Goal: Information Seeking & Learning: Learn about a topic

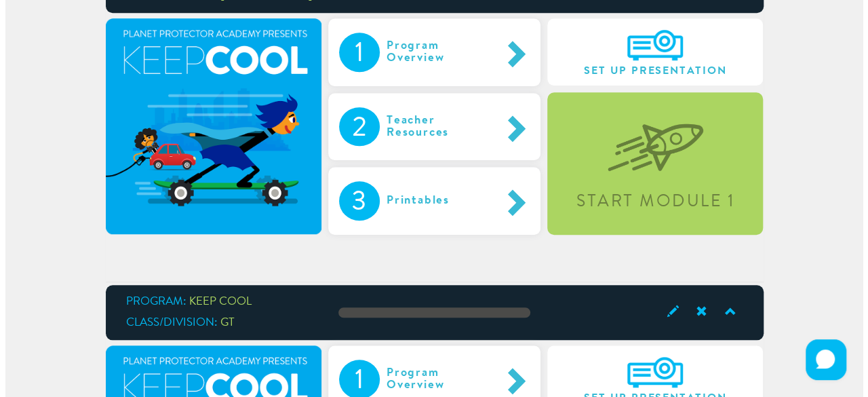
scroll to position [483, 0]
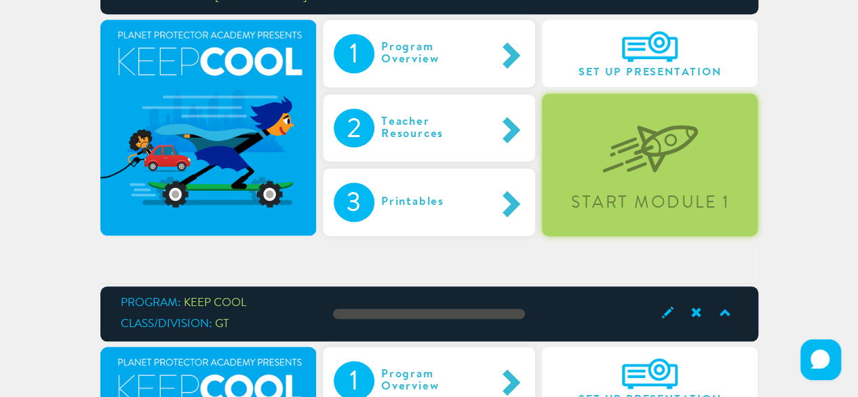
click at [676, 175] on div "Start Module 1" at bounding box center [650, 165] width 216 height 142
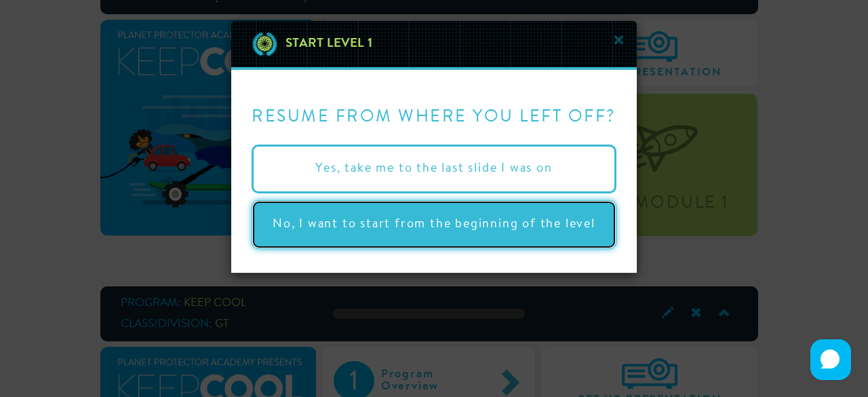
click at [295, 222] on button "No, I want to start from the beginning of the level" at bounding box center [434, 224] width 365 height 49
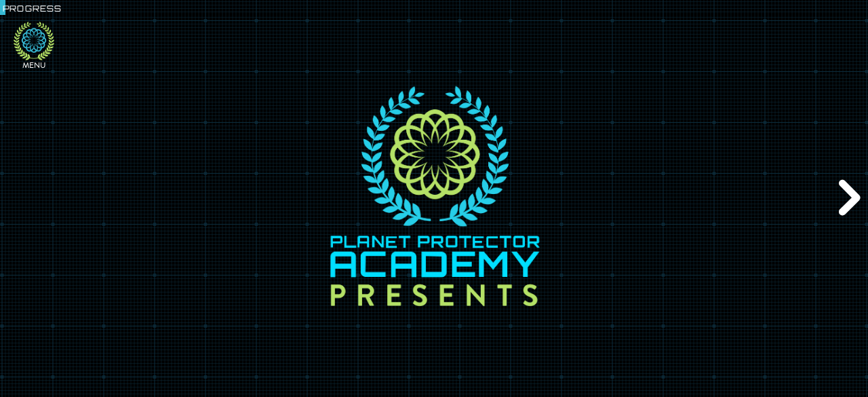
click at [41, 51] on icon at bounding box center [34, 41] width 41 height 39
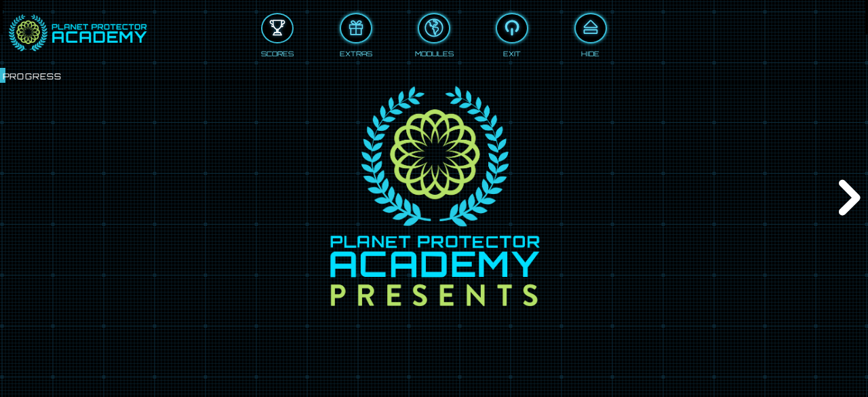
click at [274, 29] on div at bounding box center [278, 28] width 30 height 22
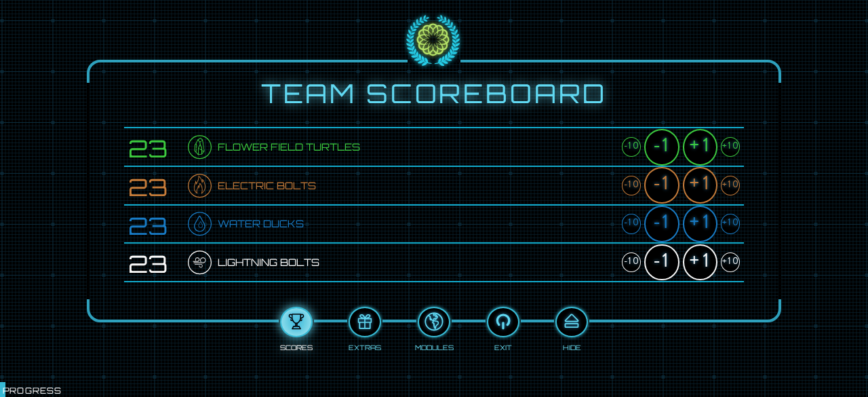
click at [706, 147] on div "+1" at bounding box center [700, 147] width 35 height 37
click at [703, 180] on div "+1" at bounding box center [700, 185] width 35 height 37
click at [700, 215] on div "+1" at bounding box center [700, 224] width 35 height 37
click at [703, 257] on div "+1" at bounding box center [700, 262] width 35 height 37
click at [571, 318] on div at bounding box center [572, 322] width 30 height 22
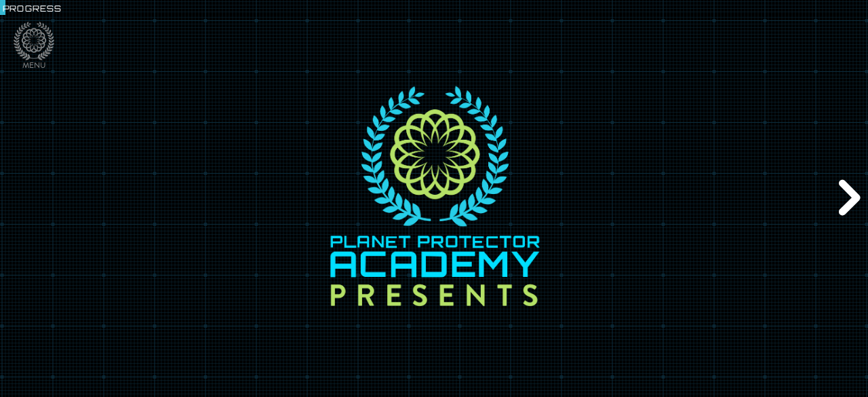
click at [849, 192] on div "Next" at bounding box center [847, 198] width 41 height 119
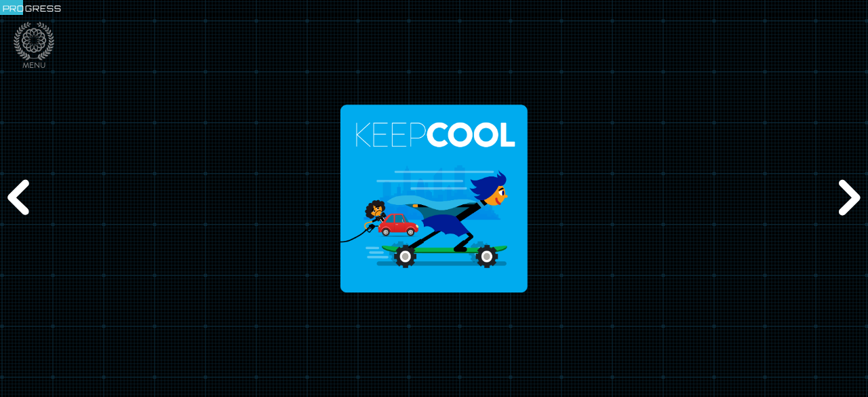
click at [849, 192] on div "Next" at bounding box center [847, 198] width 41 height 119
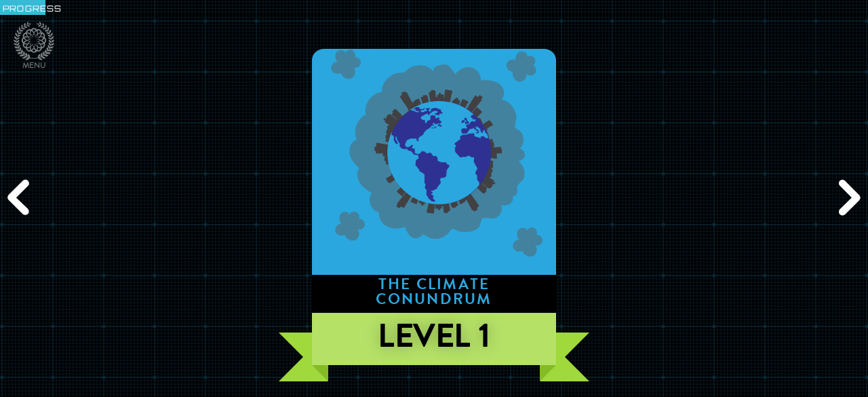
click at [849, 193] on div "Next" at bounding box center [847, 198] width 41 height 119
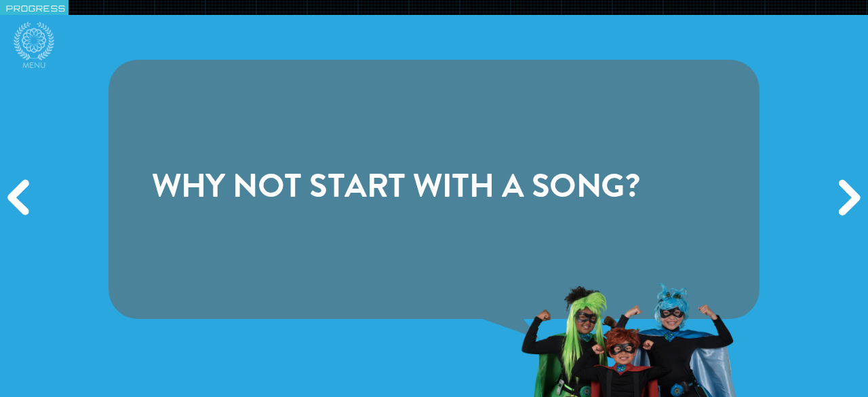
click at [849, 193] on div "Next" at bounding box center [847, 198] width 41 height 119
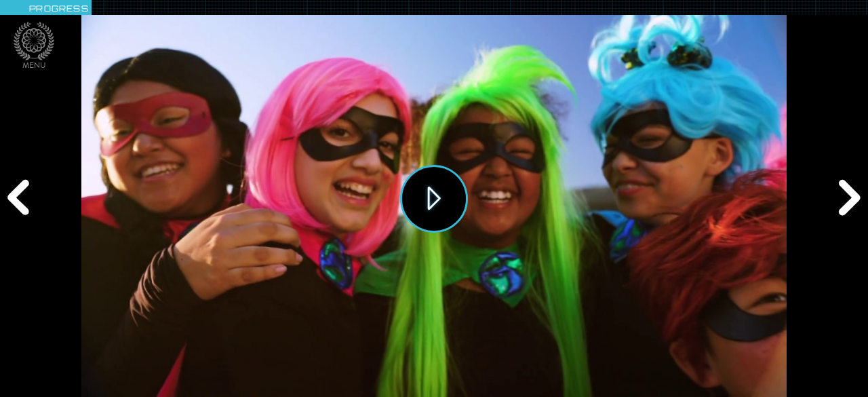
click at [419, 197] on button "Play" at bounding box center [434, 199] width 68 height 68
click at [38, 35] on icon at bounding box center [34, 41] width 41 height 39
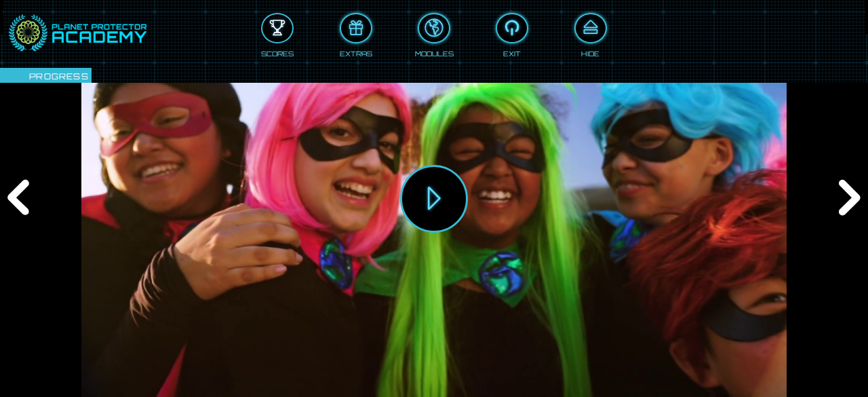
click at [272, 35] on div at bounding box center [278, 28] width 30 height 22
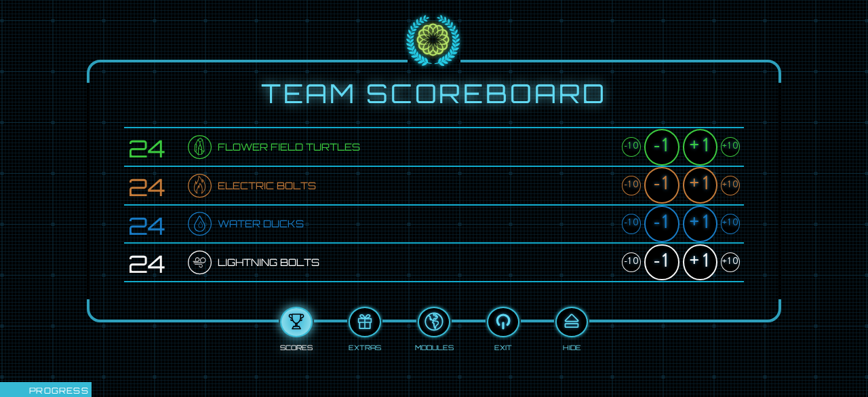
click at [702, 149] on div "+1" at bounding box center [700, 147] width 35 height 37
click at [700, 177] on div "+1" at bounding box center [700, 185] width 35 height 37
click at [704, 221] on div "+1" at bounding box center [700, 224] width 35 height 37
click at [701, 258] on div "+1" at bounding box center [700, 262] width 35 height 37
click at [570, 315] on div at bounding box center [572, 322] width 30 height 22
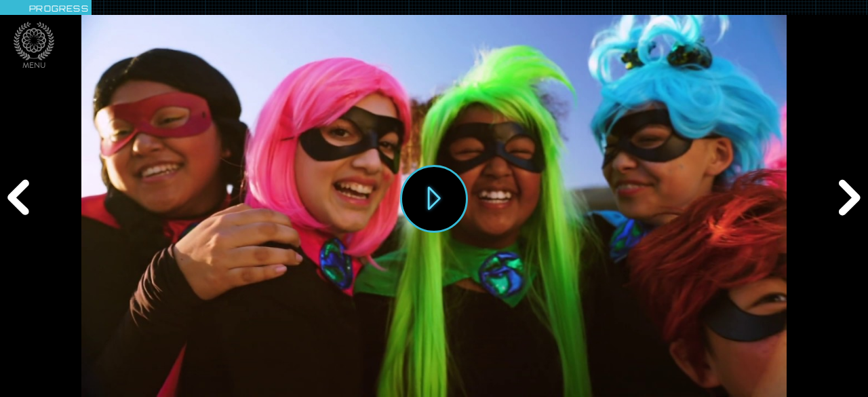
click at [849, 196] on div "Next" at bounding box center [847, 198] width 41 height 119
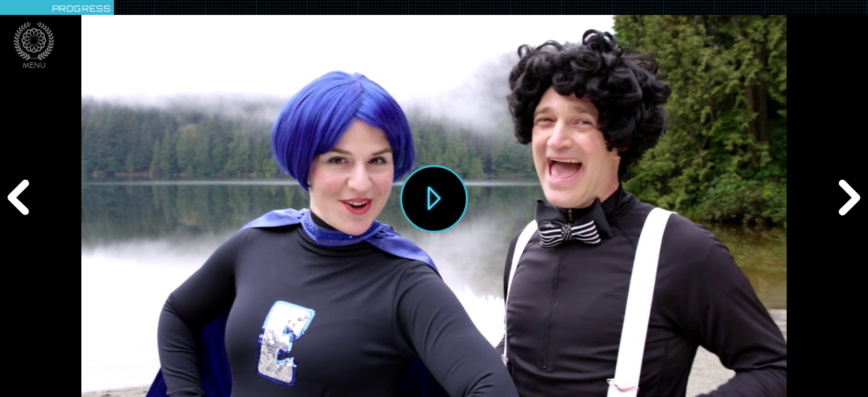
click at [849, 196] on div "Next" at bounding box center [847, 198] width 41 height 119
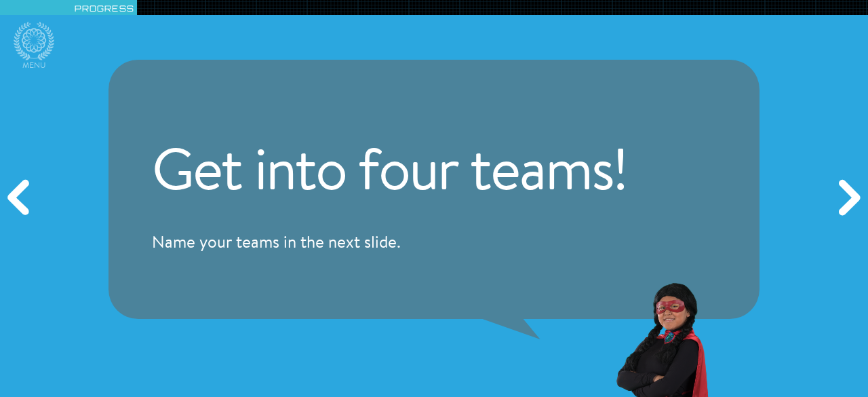
click at [849, 196] on div "Next" at bounding box center [847, 198] width 41 height 119
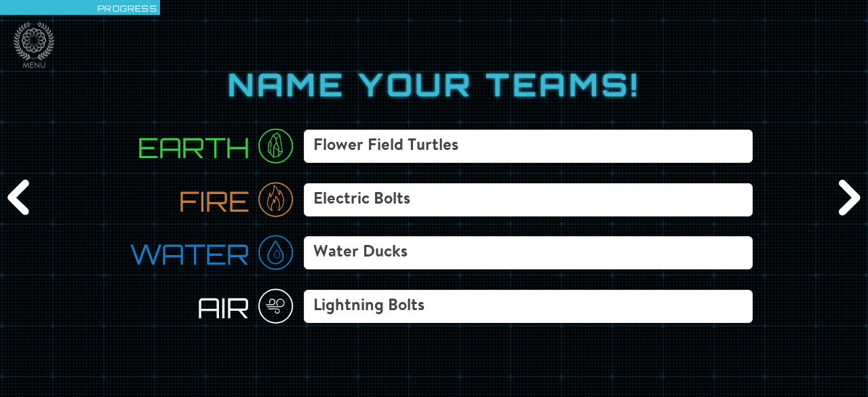
click at [849, 197] on div "Next" at bounding box center [847, 198] width 41 height 119
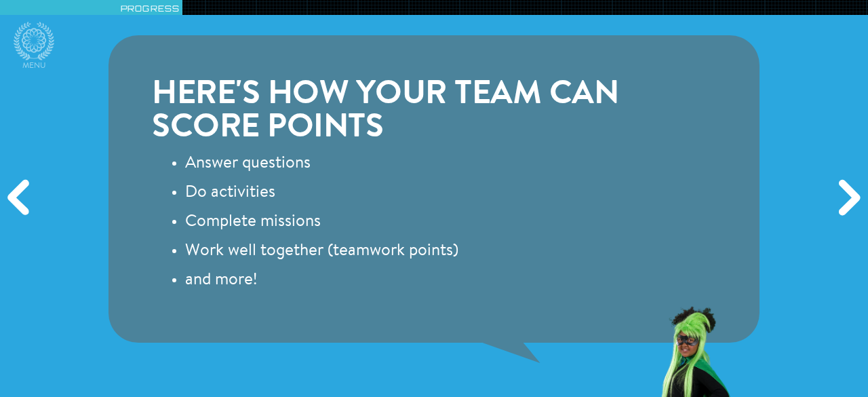
click at [849, 197] on div "Next" at bounding box center [847, 198] width 41 height 119
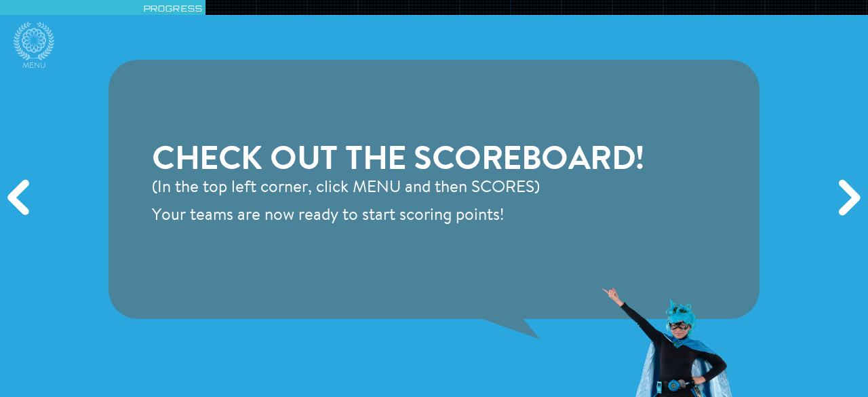
click at [849, 197] on div "Next" at bounding box center [847, 198] width 41 height 119
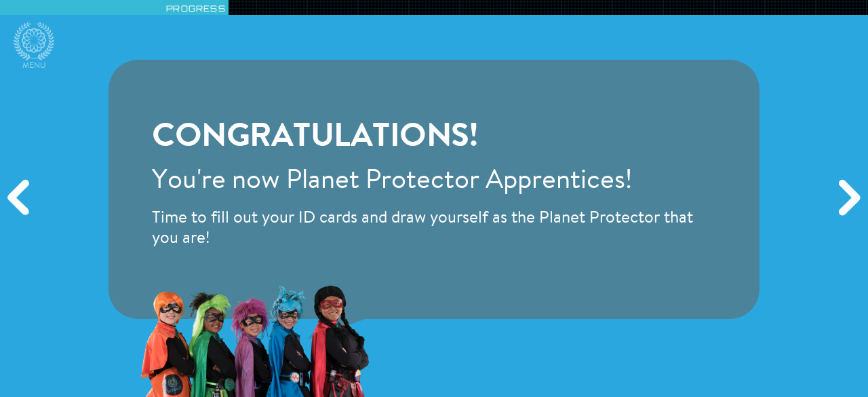
click at [849, 197] on div "Next" at bounding box center [847, 198] width 41 height 119
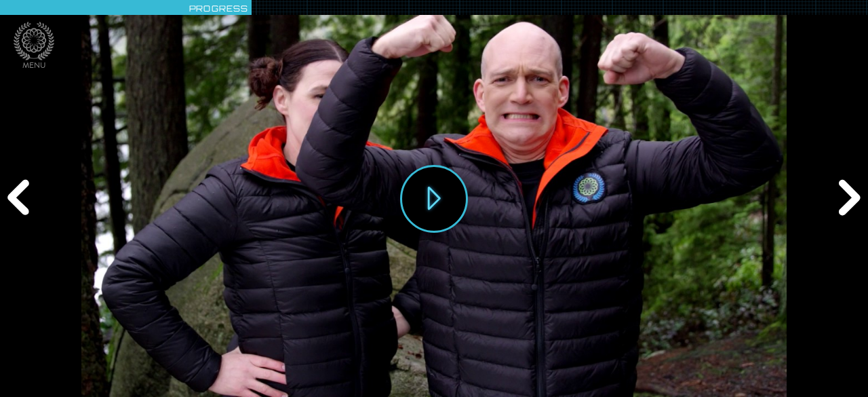
click at [849, 197] on div "Next" at bounding box center [847, 198] width 41 height 119
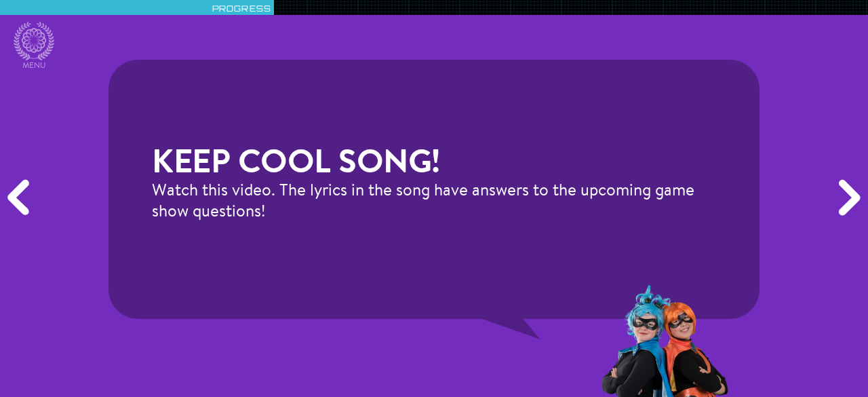
click at [849, 197] on div "Next" at bounding box center [847, 198] width 41 height 119
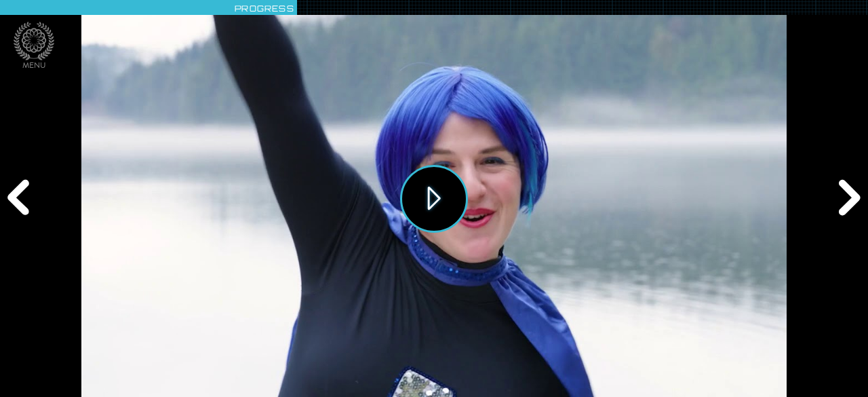
click at [437, 188] on button "Play" at bounding box center [434, 199] width 68 height 68
click at [40, 32] on icon at bounding box center [34, 41] width 41 height 39
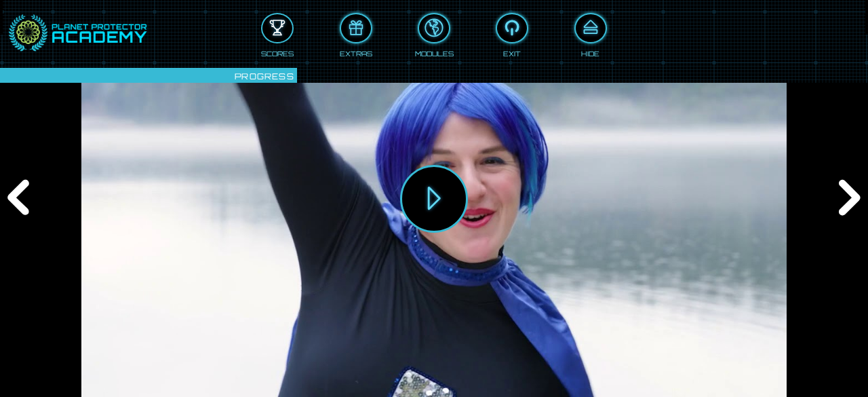
click at [266, 30] on div at bounding box center [278, 28] width 30 height 22
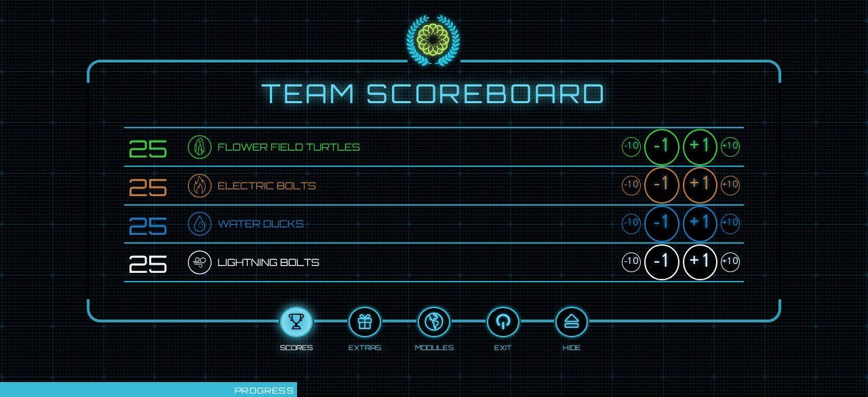
click at [710, 142] on div "+1" at bounding box center [700, 147] width 35 height 37
click at [704, 186] on div "+1" at bounding box center [700, 185] width 35 height 37
click at [704, 218] on div "+1" at bounding box center [700, 224] width 35 height 37
click at [702, 261] on div "+1" at bounding box center [700, 262] width 35 height 37
click at [574, 320] on div at bounding box center [572, 322] width 30 height 22
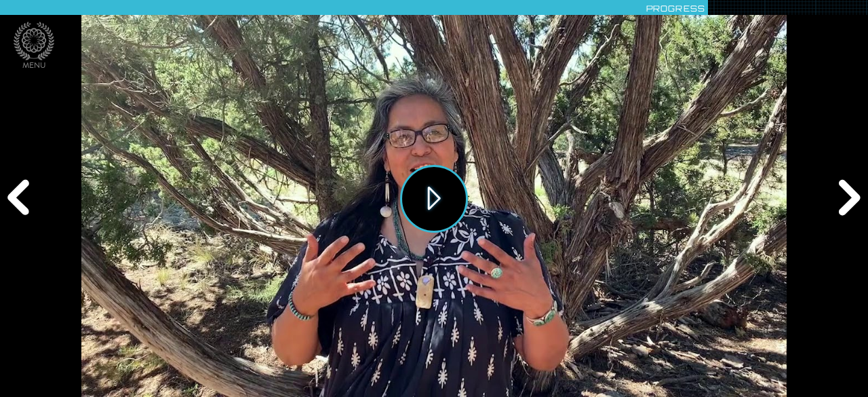
click at [429, 206] on button "Play" at bounding box center [434, 199] width 68 height 68
click at [848, 195] on div "Next" at bounding box center [847, 198] width 41 height 119
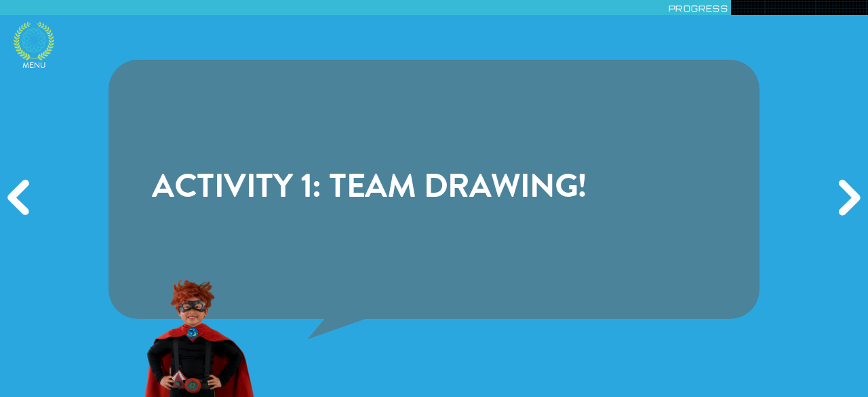
click at [42, 39] on icon at bounding box center [34, 41] width 41 height 39
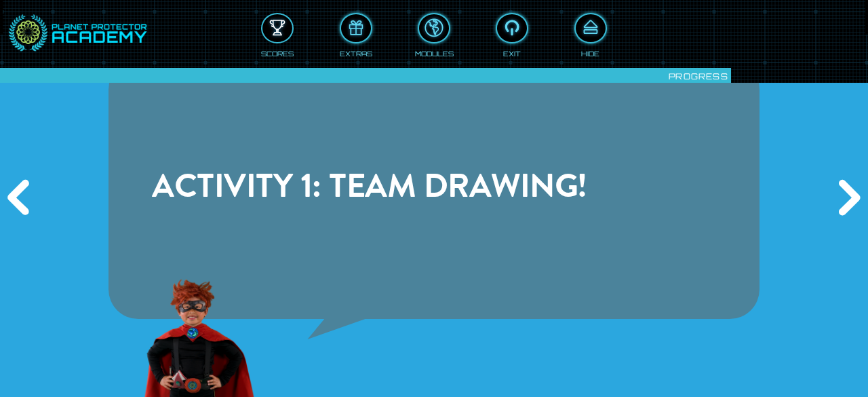
click at [273, 26] on div at bounding box center [278, 28] width 30 height 22
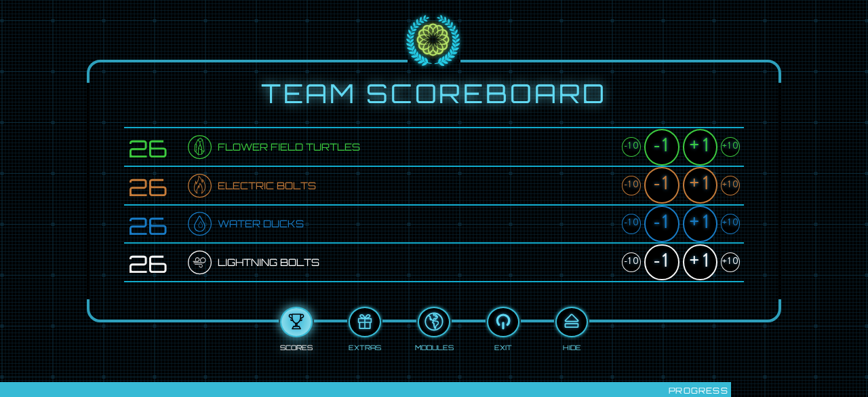
click at [708, 146] on div "+1" at bounding box center [700, 147] width 35 height 37
click at [702, 191] on div "+1" at bounding box center [700, 185] width 35 height 37
click at [695, 223] on div "+1" at bounding box center [700, 224] width 35 height 37
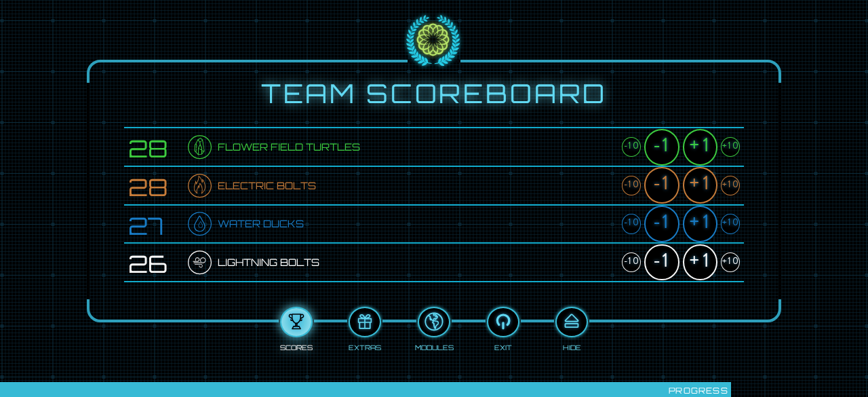
click at [695, 223] on div "+1" at bounding box center [700, 224] width 35 height 37
click at [698, 263] on div "+1" at bounding box center [700, 262] width 35 height 37
click at [571, 320] on div at bounding box center [572, 322] width 30 height 22
